Goal: Find specific page/section: Find specific page/section

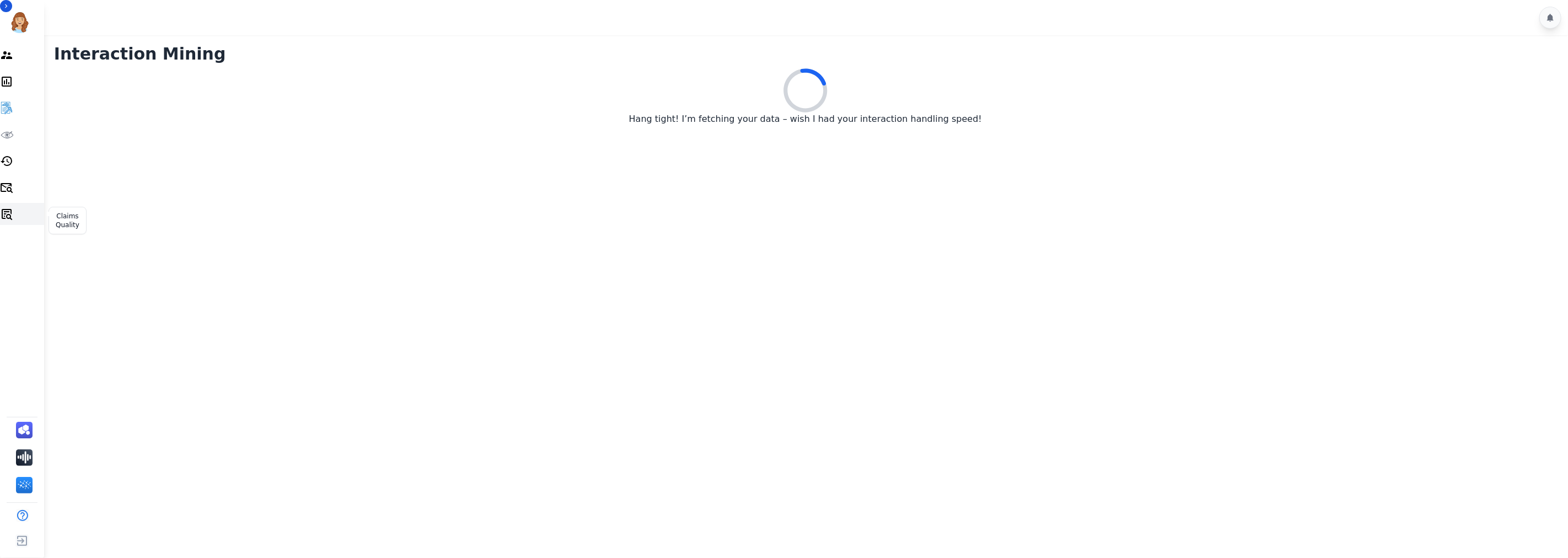
click at [14, 216] on icon "Sidebar" at bounding box center [7, 214] width 14 height 14
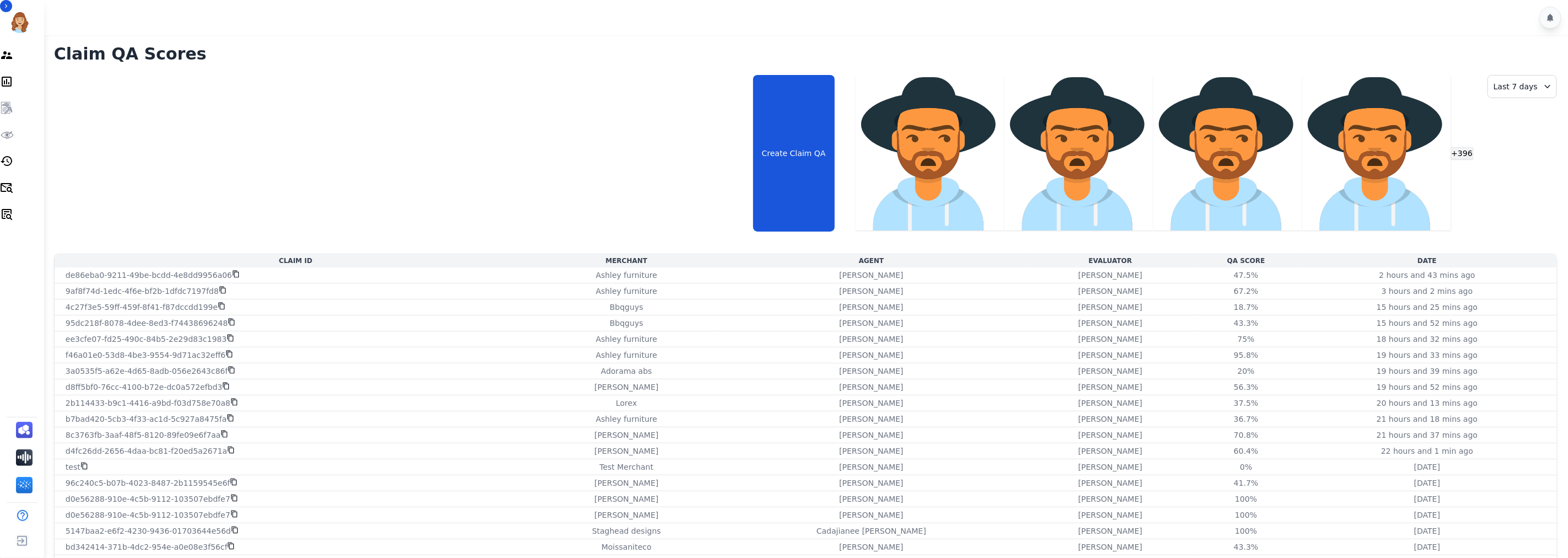
drag, startPoint x: 57, startPoint y: 145, endPoint x: 1415, endPoint y: 478, distance: 1398.2
copy tbody "de86eba0-9211-49be-bcdd-4e8dd9956a06 Ashley furniture Jazmine Collins Andrea Bi…"
drag, startPoint x: 57, startPoint y: 193, endPoint x: 1426, endPoint y: 484, distance: 1399.6
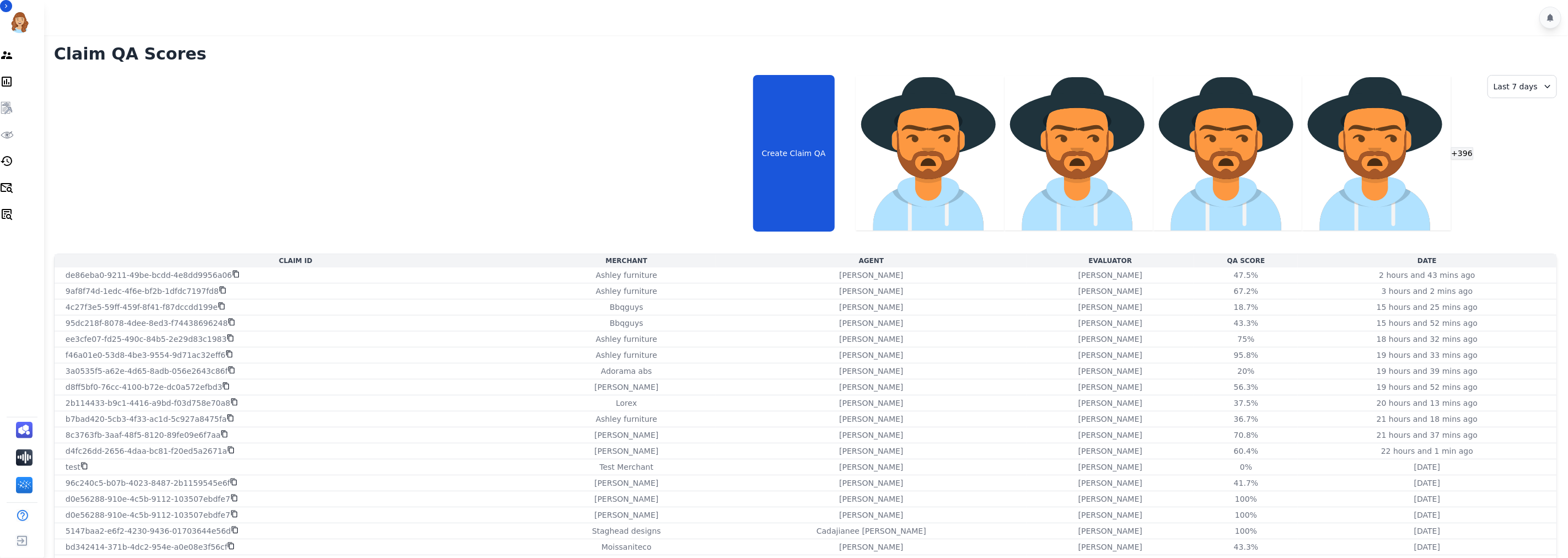
copy tbody "ef4b8e3e-69ff-4022-aa6b-a1e5759a8a5a Ashley - Reguard Latisha Williams Andrea B…"
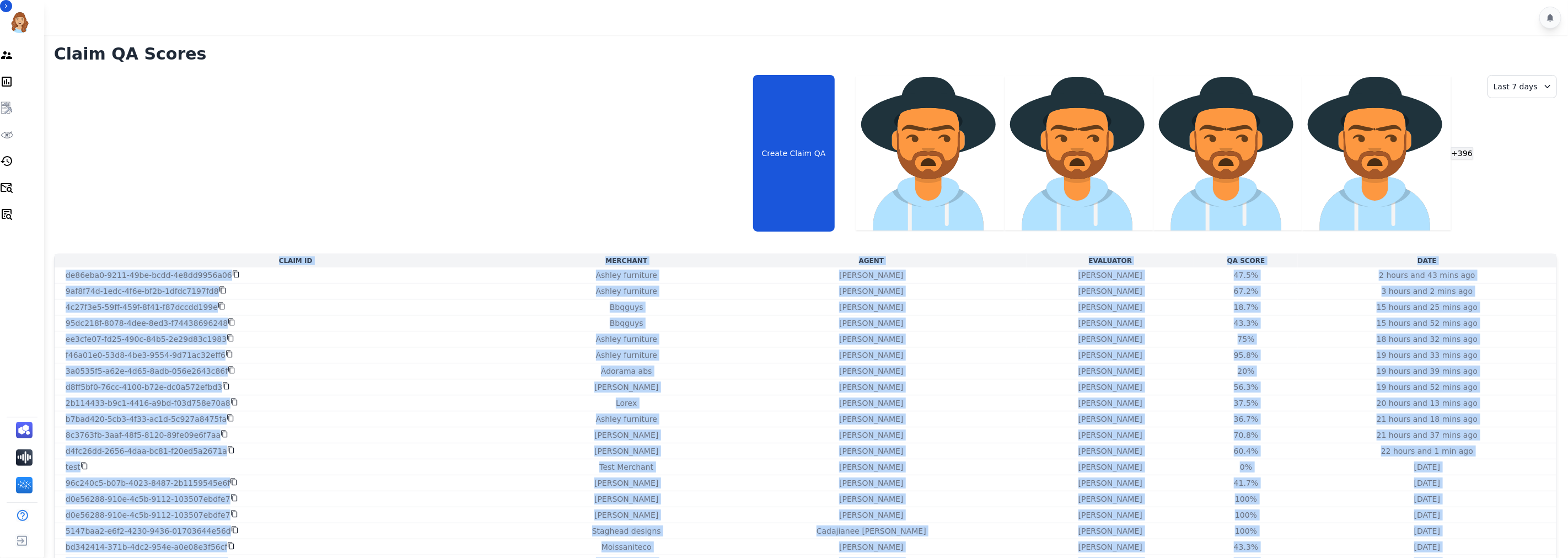
drag, startPoint x: 58, startPoint y: 349, endPoint x: 1426, endPoint y: 514, distance: 1377.9
copy table "Claim Id Merchant Agent Evaluator QA Score Date de86eba0-9211-49be-bcdd-4e8dd99…"
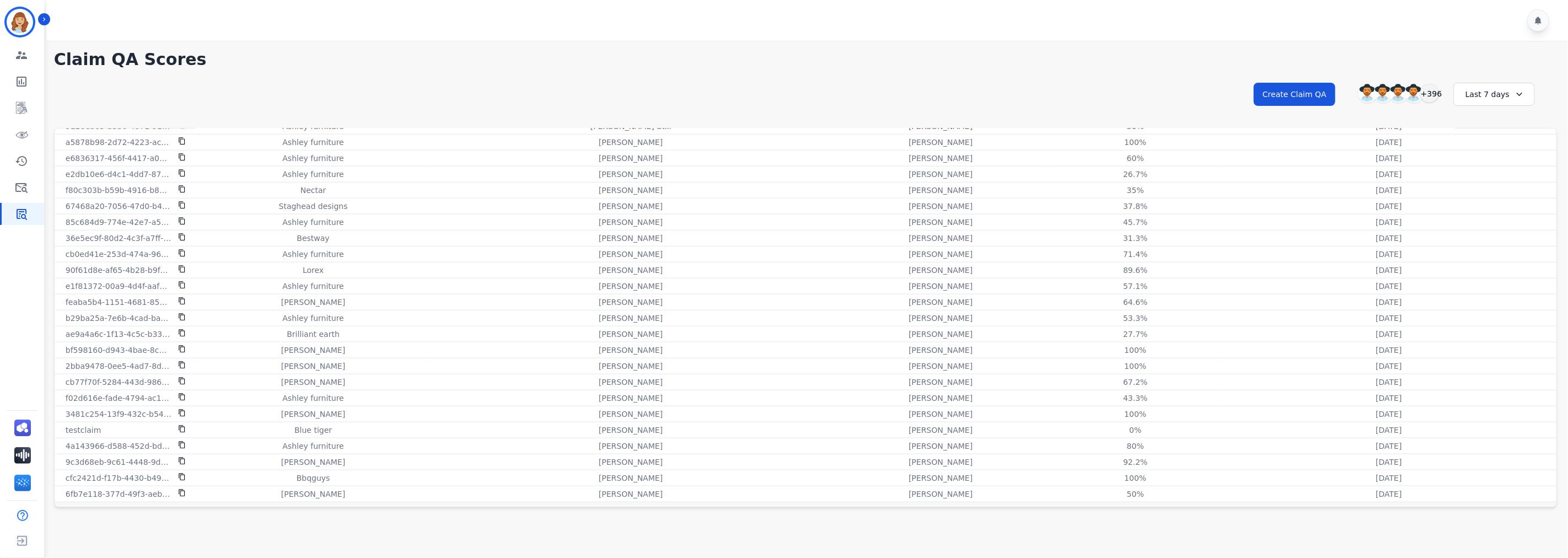
scroll to position [875, 0]
